Goal: Information Seeking & Learning: Find specific fact

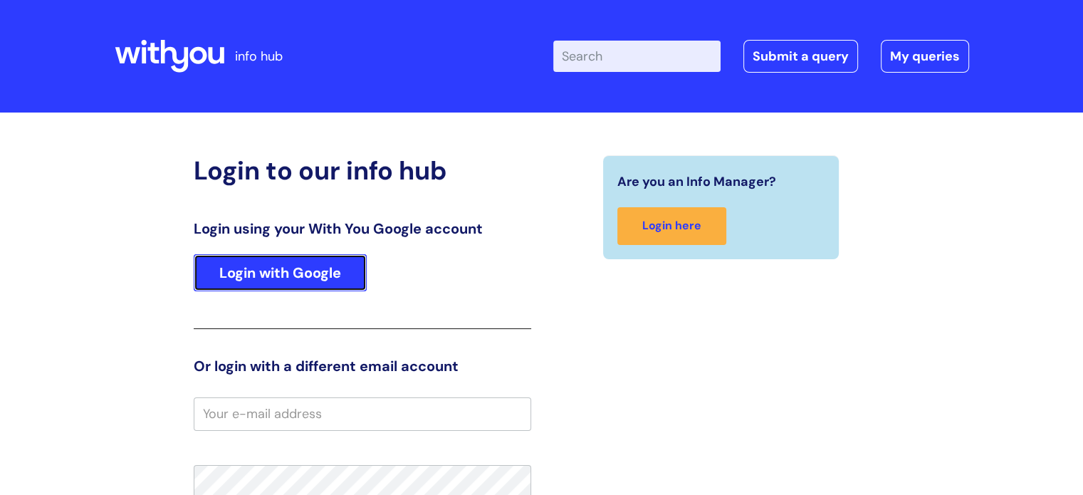
click at [323, 280] on link "Login with Google" at bounding box center [280, 272] width 173 height 37
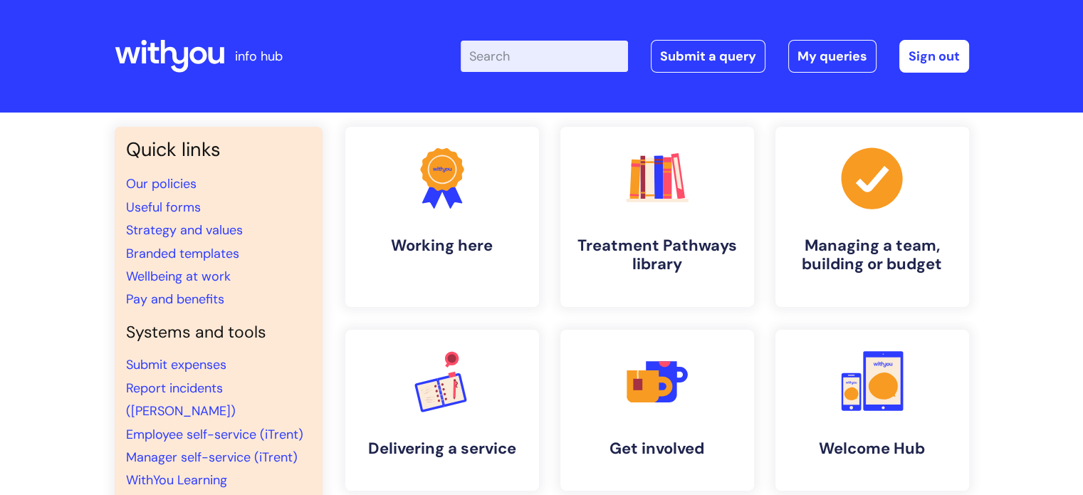
click at [573, 53] on input "Enter your search term here..." at bounding box center [544, 56] width 167 height 31
type input "BUPA"
click button "Search" at bounding box center [0, 0] width 0 height 0
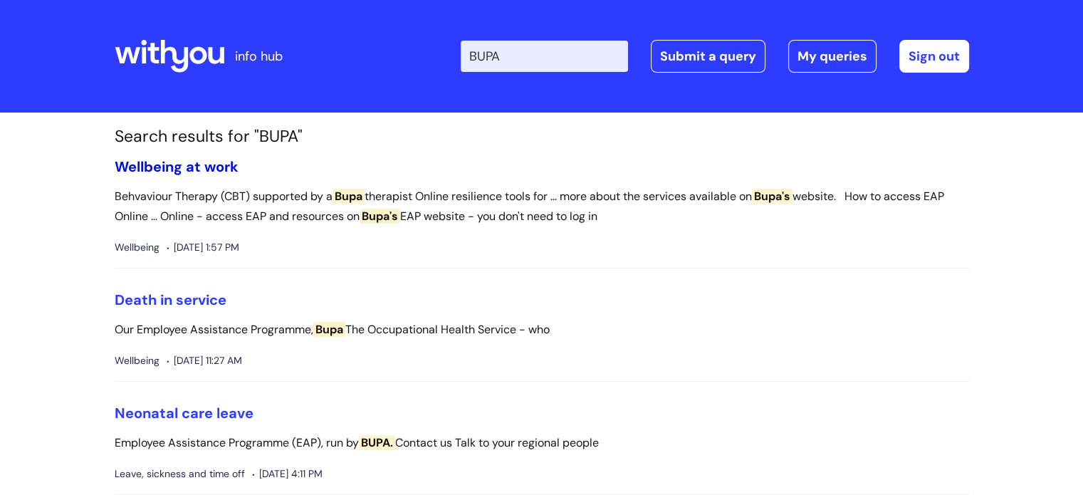
click at [215, 167] on link "Wellbeing at work" at bounding box center [177, 166] width 124 height 19
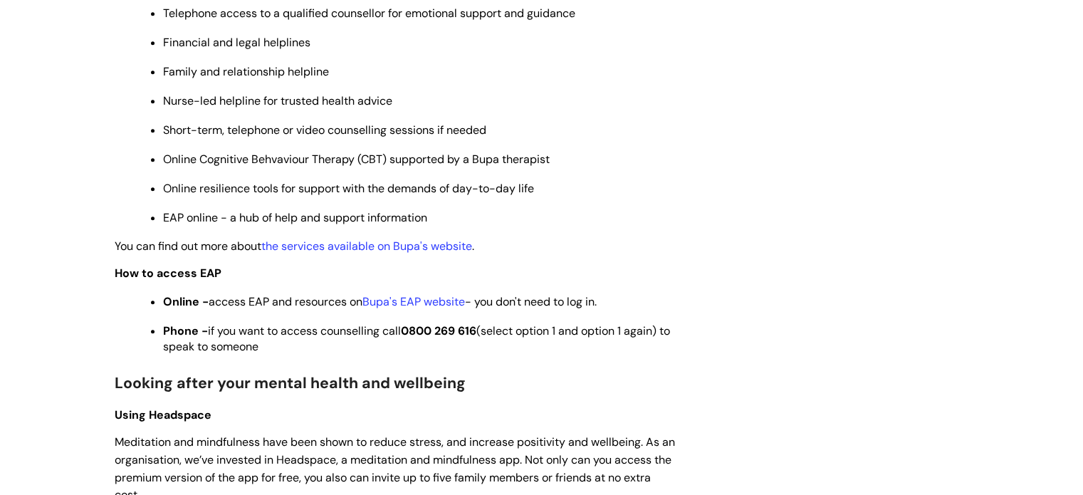
scroll to position [759, 0]
